Goal: Find specific page/section: Find specific page/section

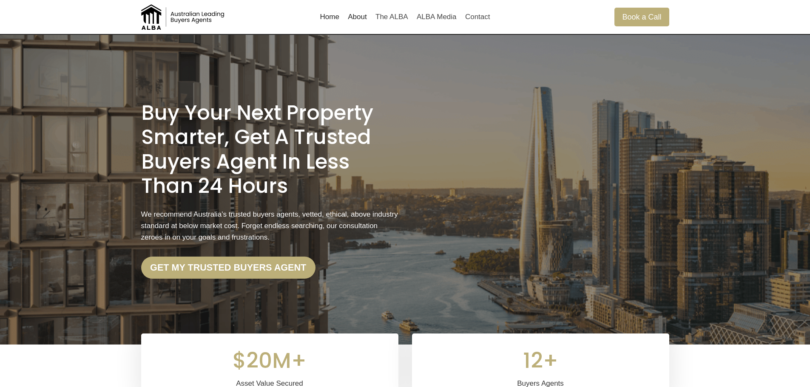
click at [362, 17] on link "About" at bounding box center [357, 17] width 28 height 20
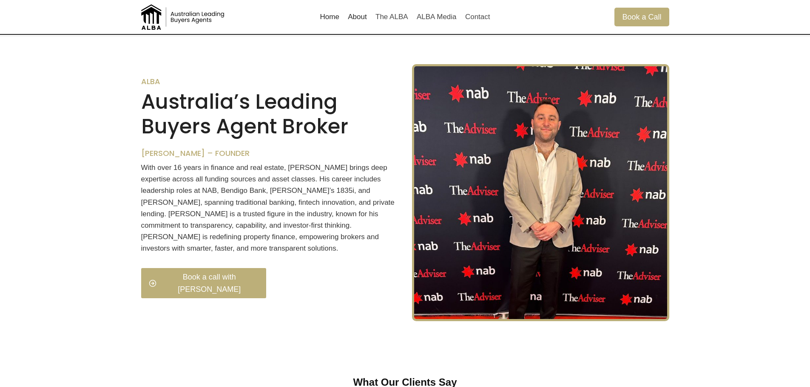
scroll to position [852, 0]
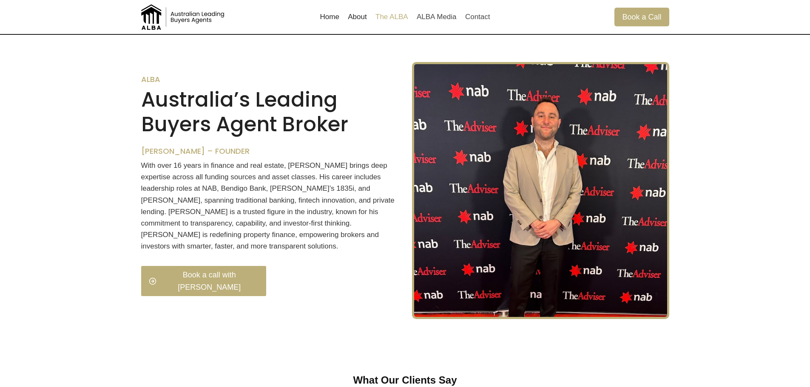
click at [399, 16] on link "The ALBA" at bounding box center [391, 17] width 41 height 20
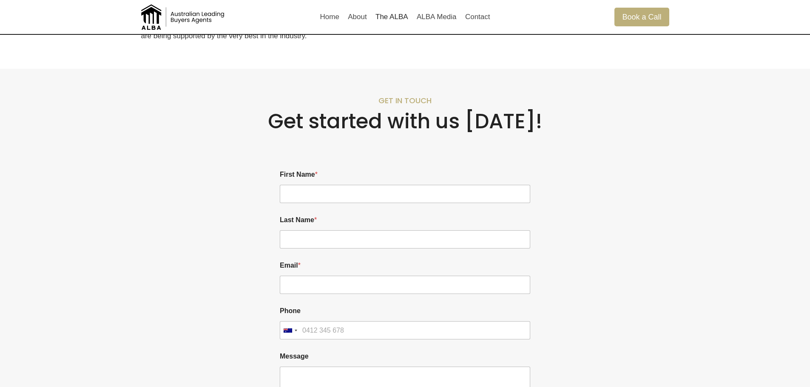
scroll to position [553, 0]
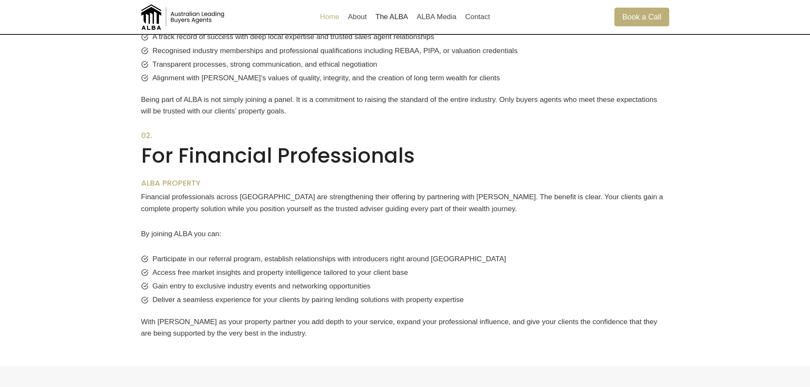
click at [333, 11] on link "Home" at bounding box center [329, 17] width 28 height 20
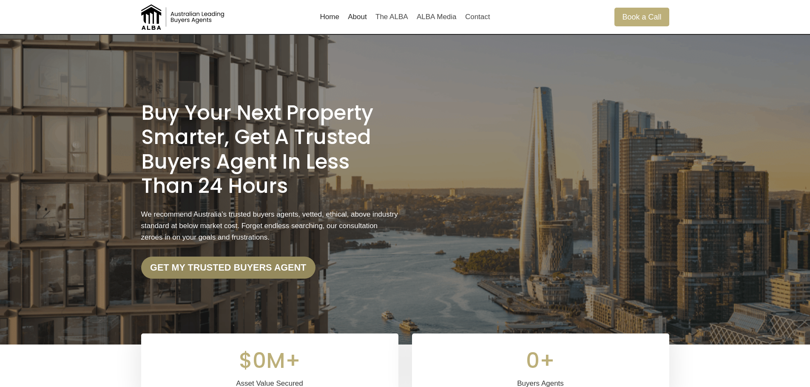
click at [282, 269] on strong "Get my trusted Buyers Agent" at bounding box center [228, 267] width 156 height 11
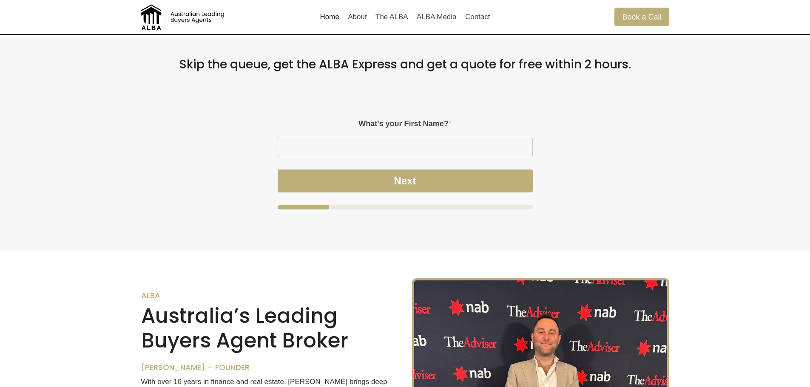
scroll to position [638, 0]
